Goal: Information Seeking & Learning: Find specific fact

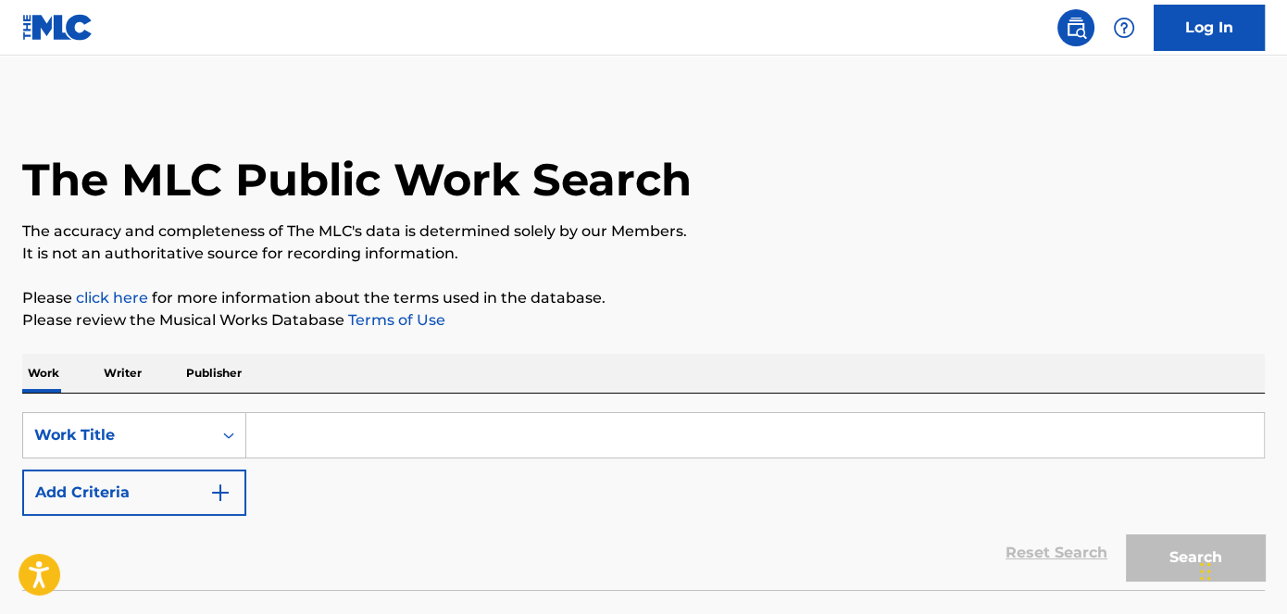
click at [304, 437] on input "Search Form" at bounding box center [755, 435] width 1018 height 44
paste input "Remember"
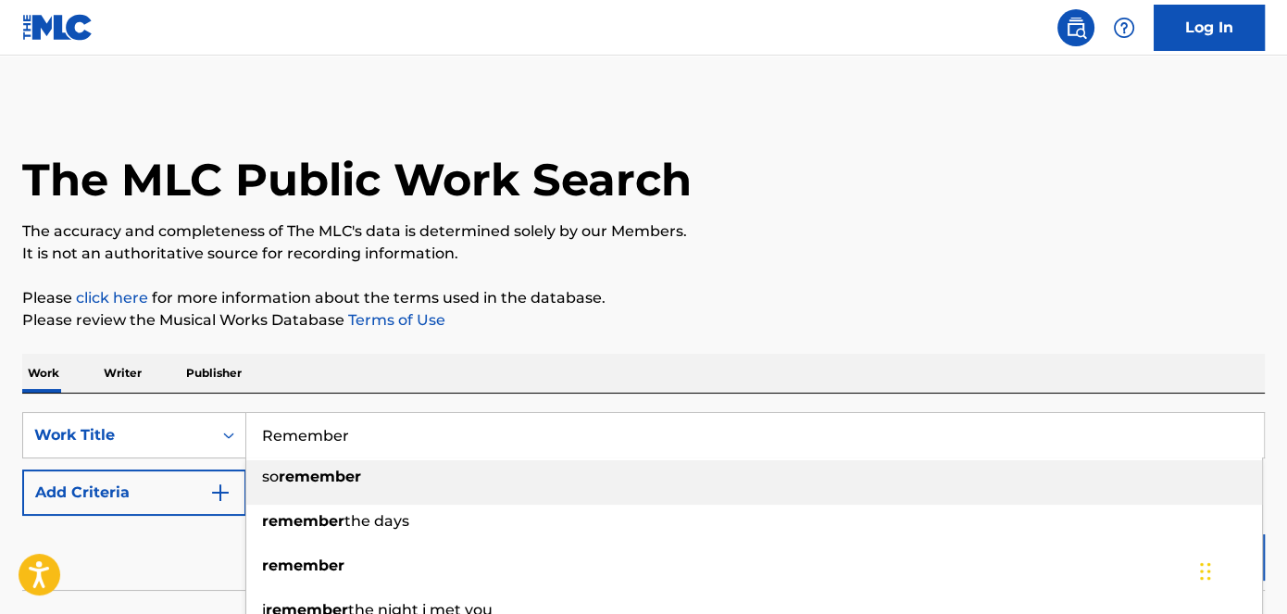
type input "Remember"
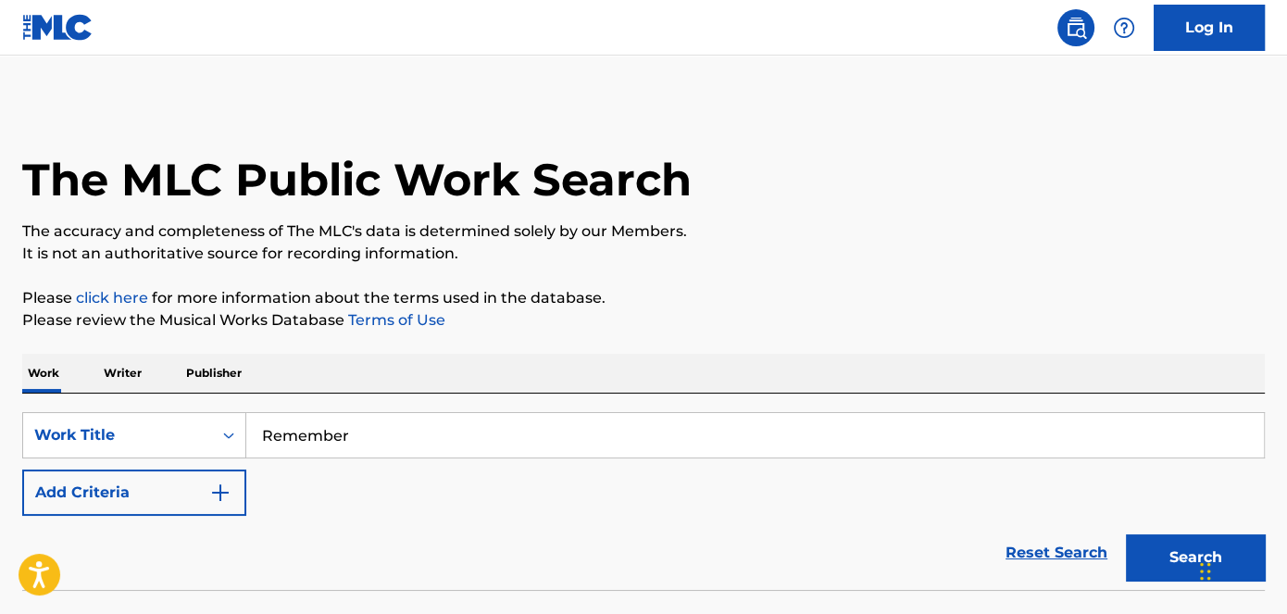
click at [857, 259] on p "It is not an authoritative source for recording information." at bounding box center [643, 254] width 1243 height 22
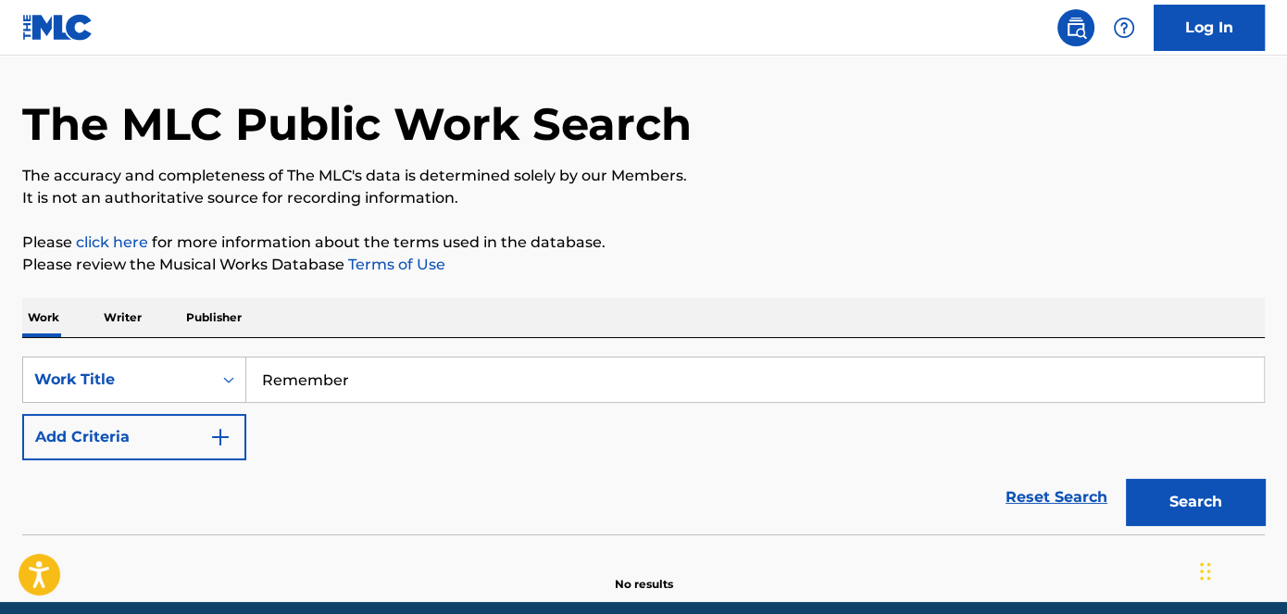
scroll to position [83, 0]
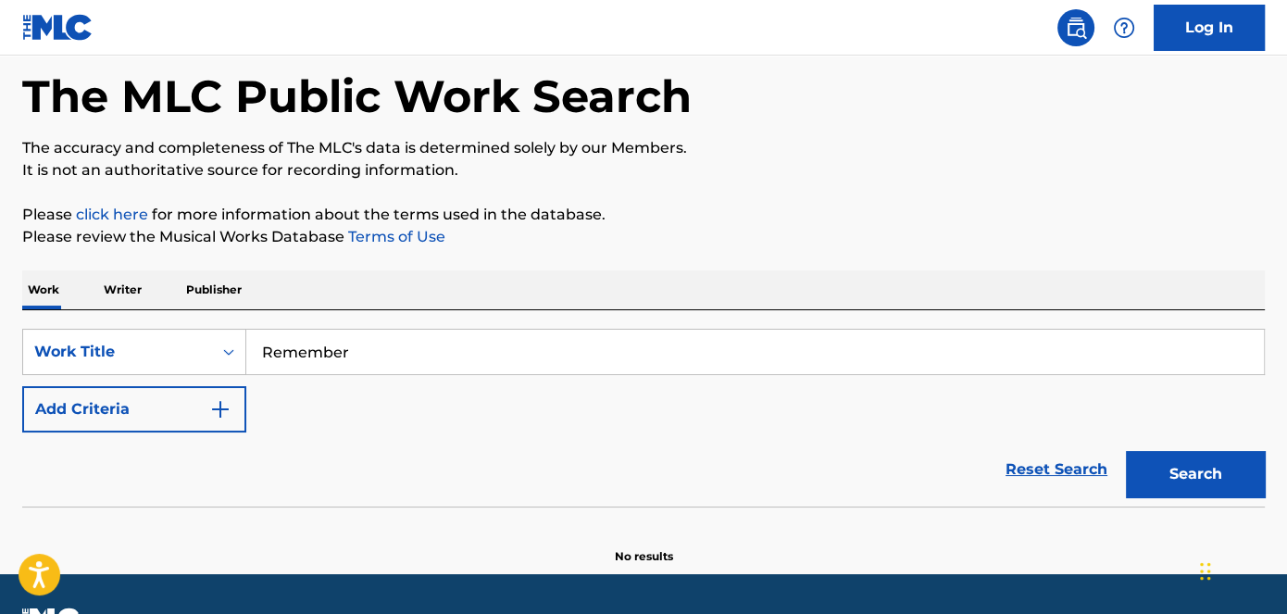
click at [1209, 458] on button "Search" at bounding box center [1195, 474] width 139 height 46
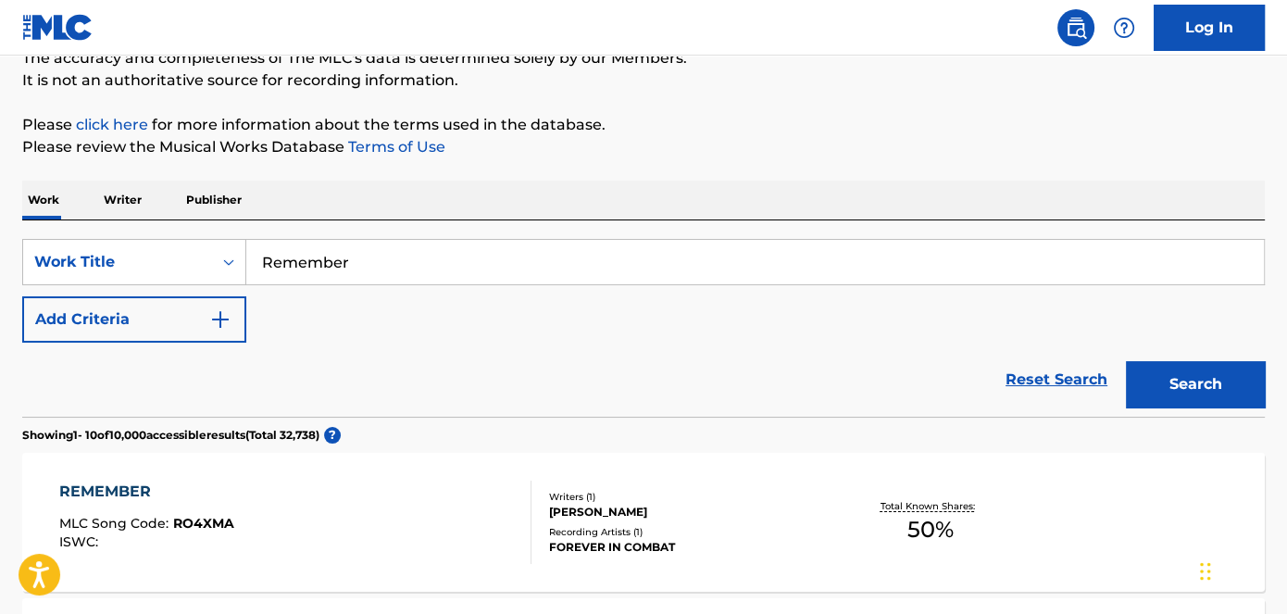
scroll to position [0, 0]
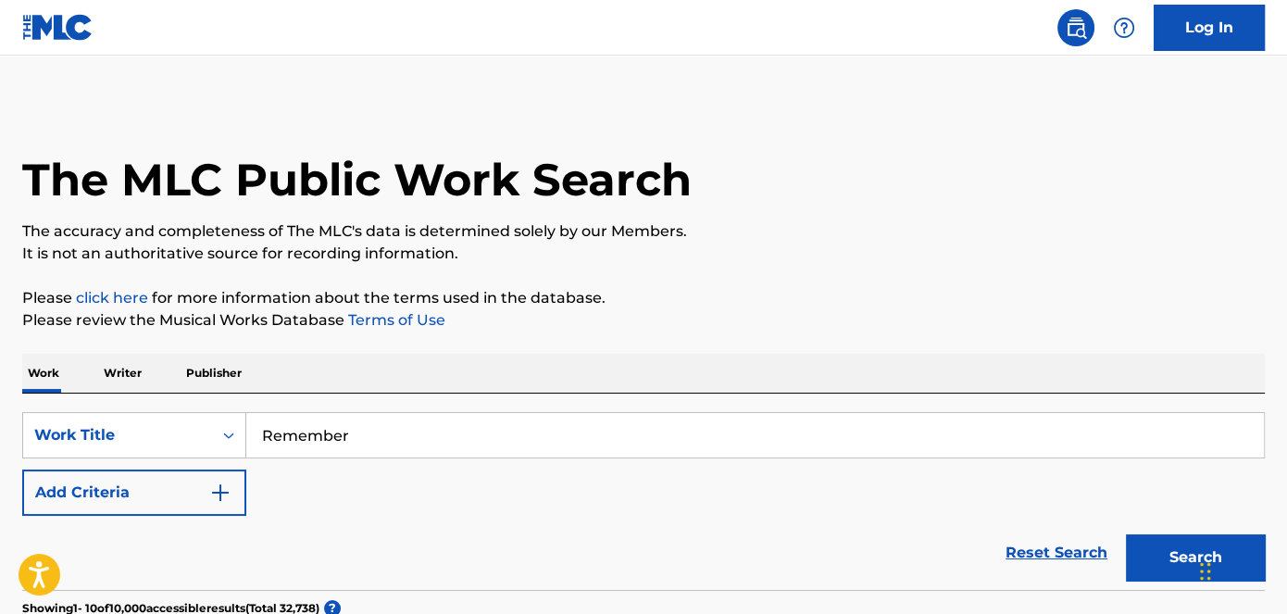
click at [230, 493] on img "Search Form" at bounding box center [220, 493] width 22 height 22
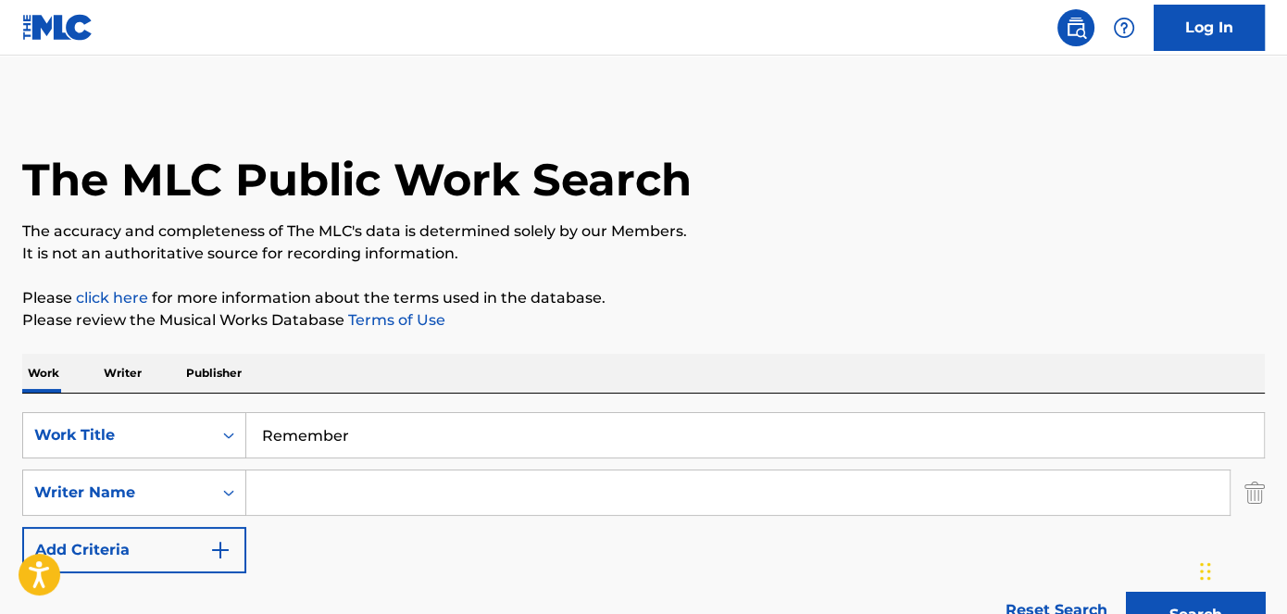
click at [260, 483] on input "Search Form" at bounding box center [738, 493] width 984 height 44
paste input "[PERSON_NAME]"
type input "[PERSON_NAME]"
click at [809, 307] on p "Please click here for more information about the terms used in the database." at bounding box center [643, 298] width 1243 height 22
click at [1183, 603] on button "Search" at bounding box center [1195, 615] width 139 height 46
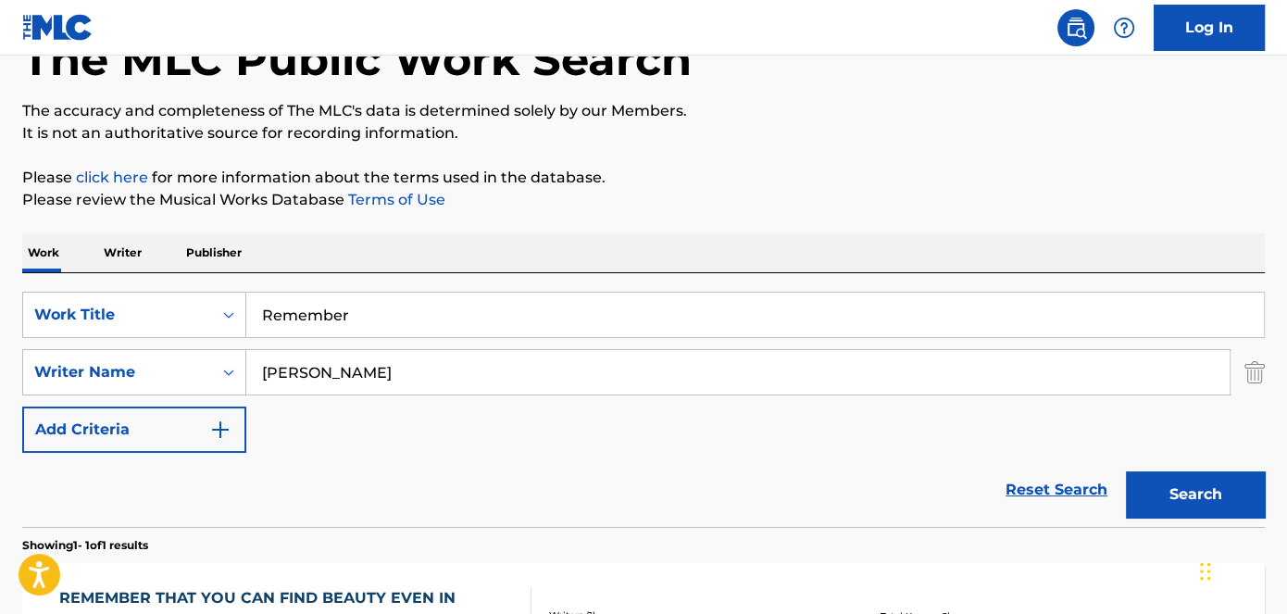
scroll to position [336, 0]
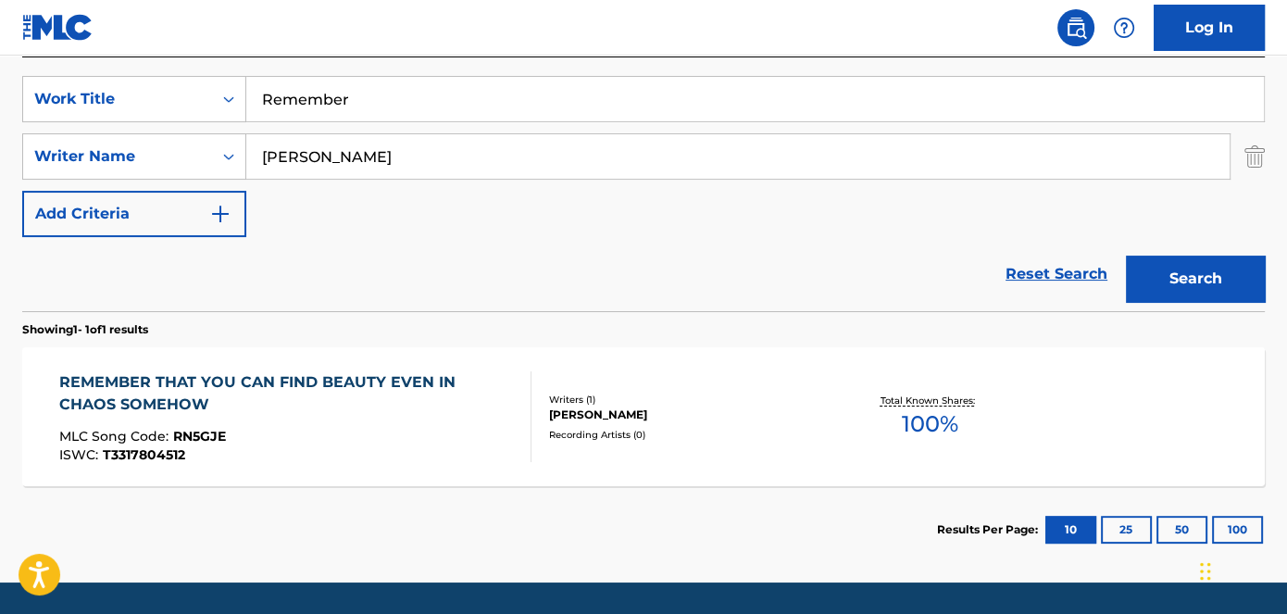
click at [243, 393] on div "REMEMBER THAT YOU CAN FIND BEAUTY EVEN IN CHAOS SOMEHOW" at bounding box center [287, 393] width 457 height 44
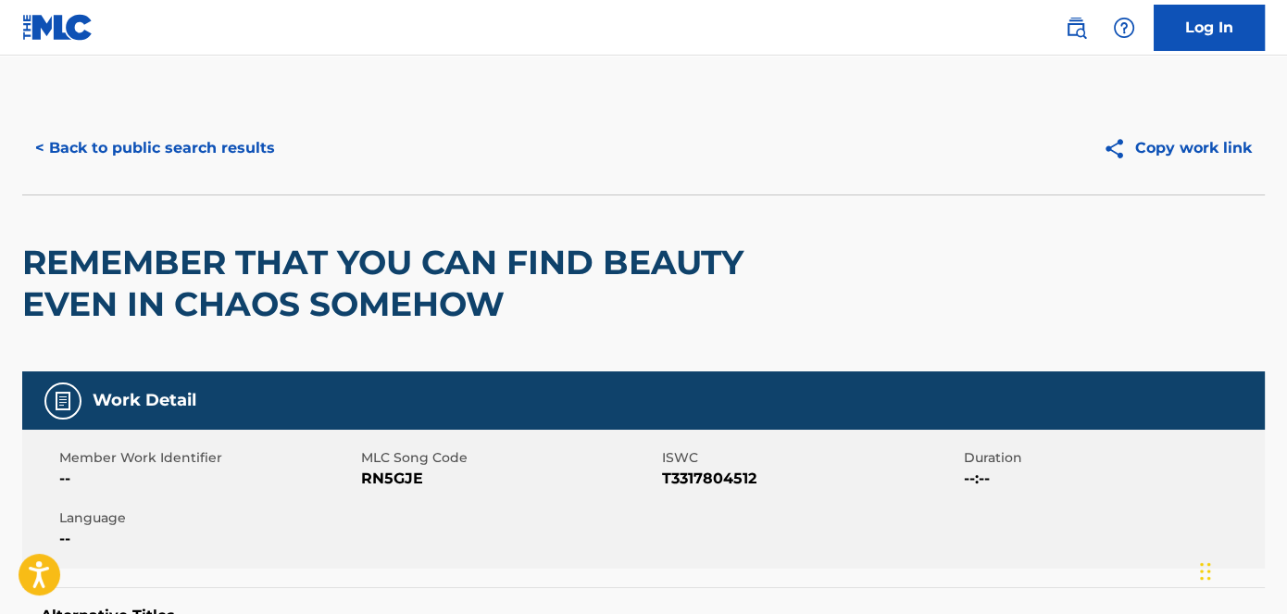
click at [396, 480] on span "RN5GJE" at bounding box center [509, 479] width 297 height 22
copy span "RN5GJE"
click at [694, 480] on span "T3317804512" at bounding box center [810, 479] width 297 height 22
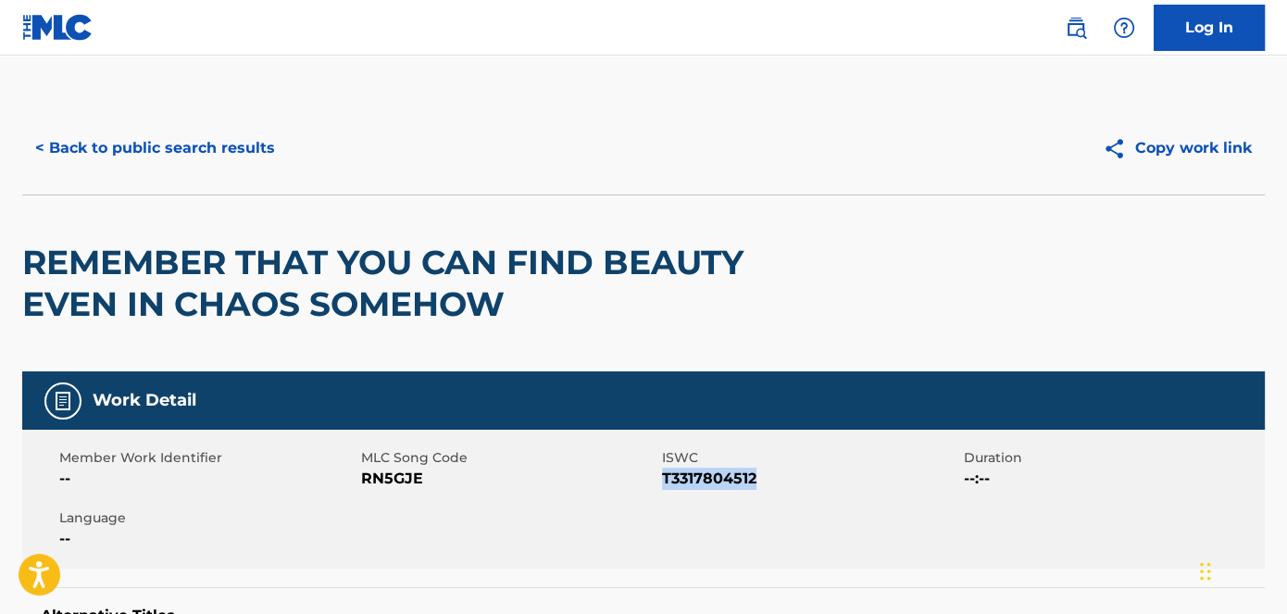
copy span "T3317804512"
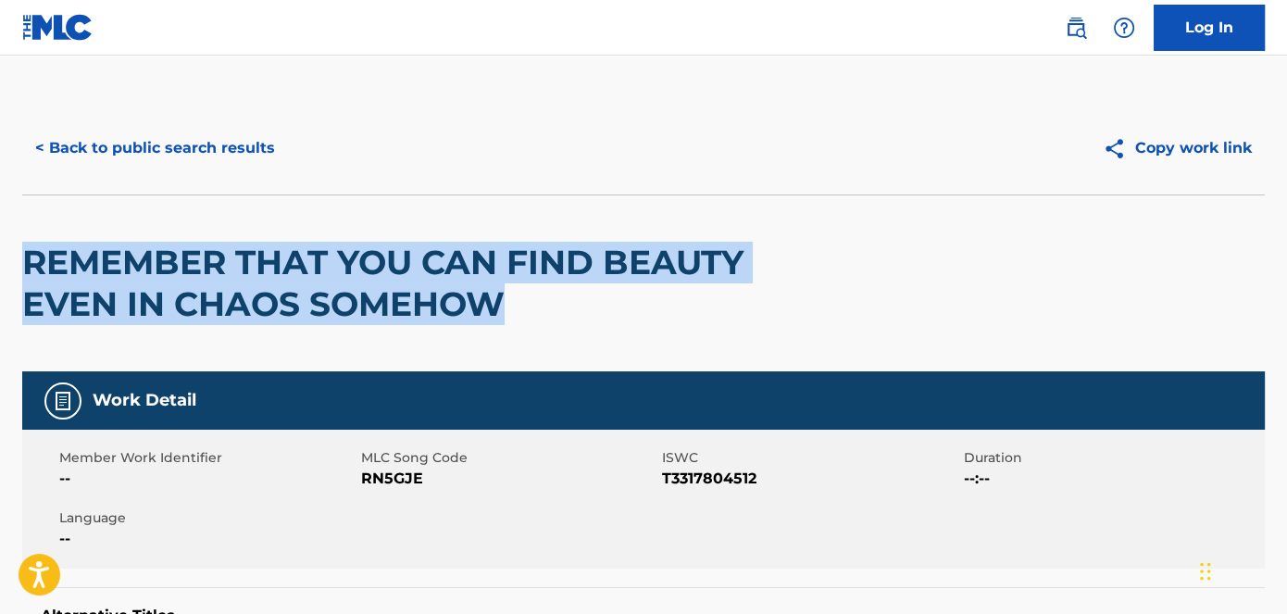
drag, startPoint x: 6, startPoint y: 247, endPoint x: 553, endPoint y: 285, distance: 548.7
copy h2 "REMEMBER THAT YOU CAN FIND BEAUTY EVEN IN CHAOS SOMEHOW"
